Goal: Register for event/course

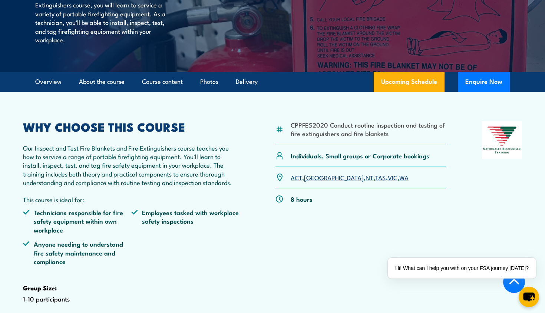
scroll to position [171, 0]
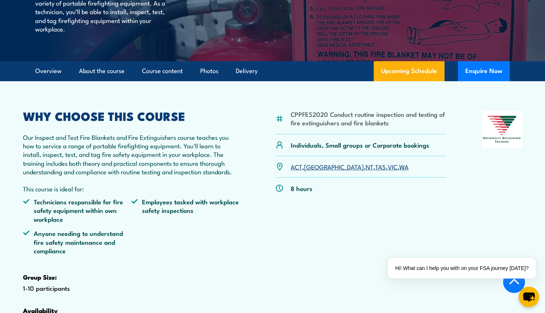
click at [399, 171] on link "WA" at bounding box center [403, 166] width 9 height 9
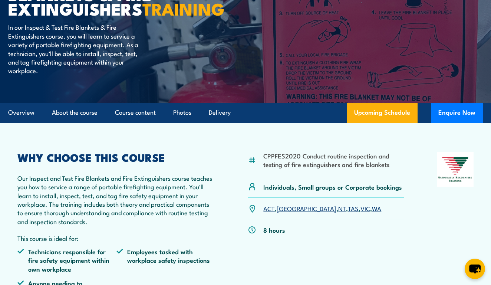
scroll to position [109, 0]
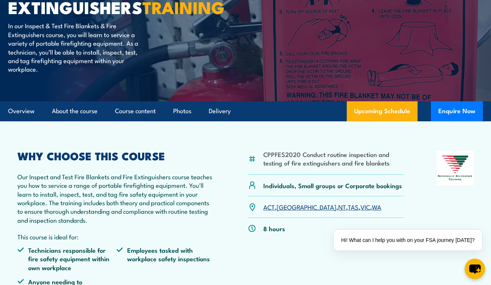
click at [372, 211] on link "WA" at bounding box center [376, 206] width 9 height 9
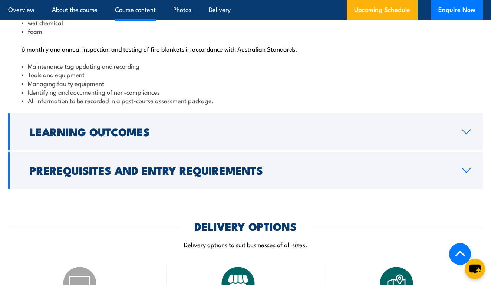
scroll to position [811, 0]
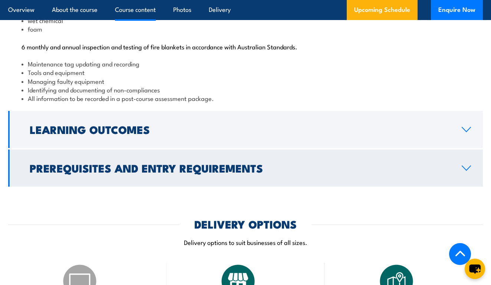
click at [469, 171] on icon at bounding box center [466, 168] width 10 height 6
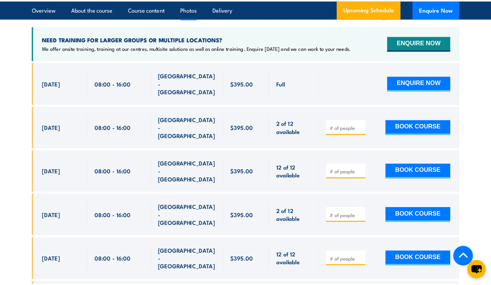
scroll to position [1373, 0]
